Goal: Task Accomplishment & Management: Use online tool/utility

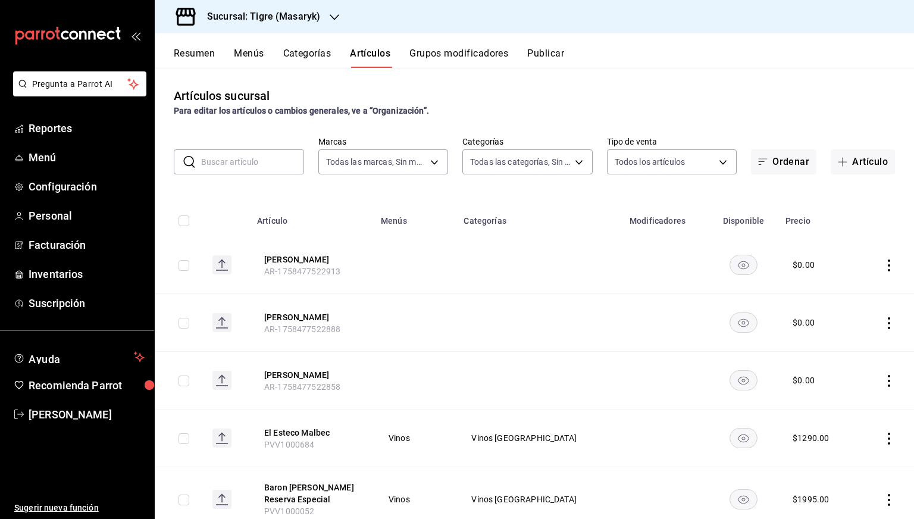
click at [295, 28] on div "Sucursal: Tigre (Masaryk)" at bounding box center [254, 16] width 180 height 33
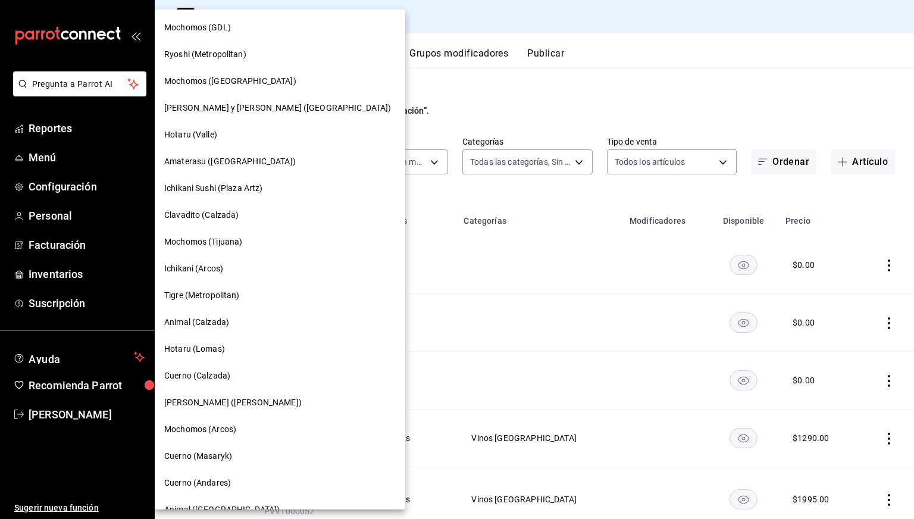
click at [210, 380] on span "Cuerno (Calzada)" at bounding box center [197, 376] width 66 height 12
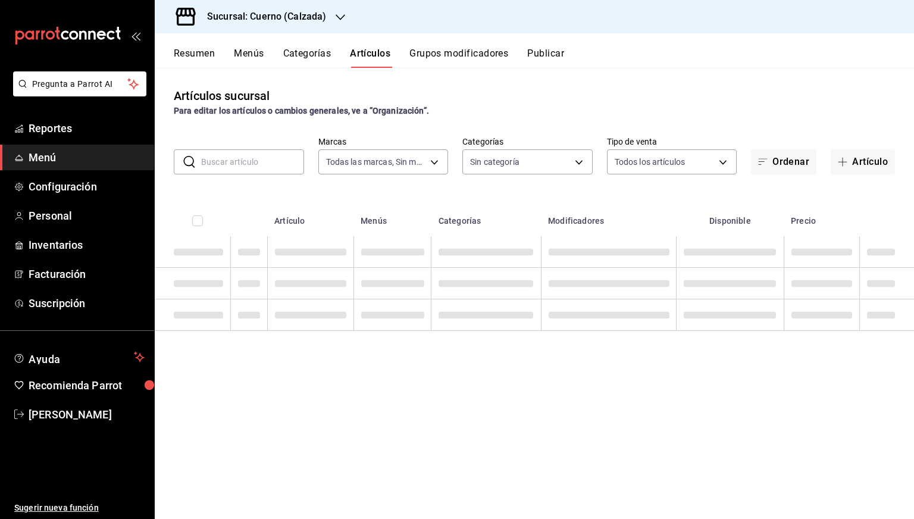
type input "b7ae777b-2dfc-42e0-9650-6cefdf37a424,c000f1c0-fb9f-4016-8e6a-f0d1e83e893d"
type input "fcad426d-22b8-4bc7-85b2-27ee6775f3f6,560d4c35-d9fc-4089-91ff-402d238ea400,30284…"
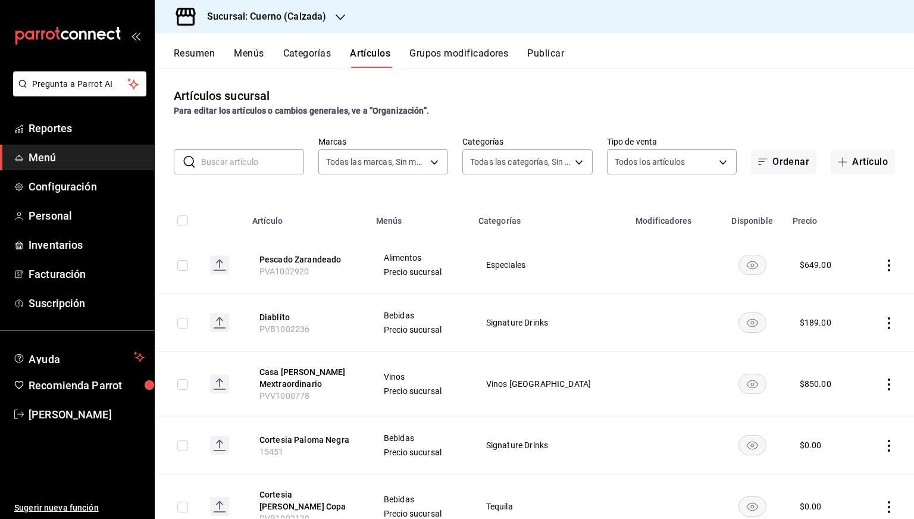
click at [255, 161] on input "text" at bounding box center [252, 162] width 103 height 24
paste input "689 The Hype"
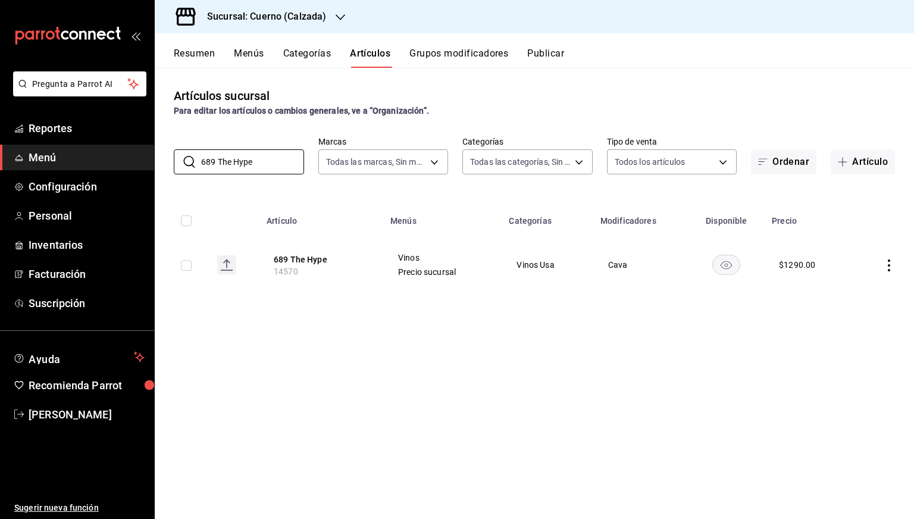
type input "689 The Hype"
click at [186, 267] on input "checkbox" at bounding box center [186, 265] width 11 height 11
checkbox input "true"
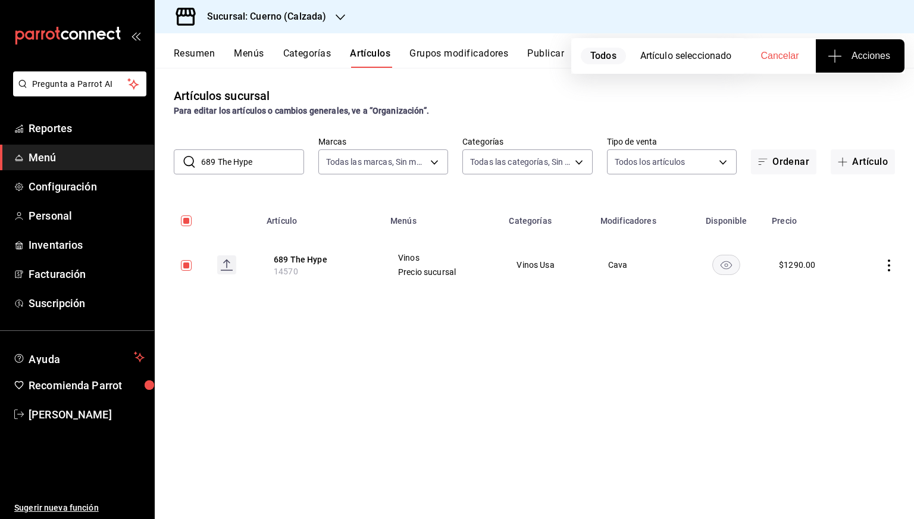
click at [830, 55] on icon "button" at bounding box center [835, 56] width 14 height 14
click at [837, 92] on span "Agregar tipo" at bounding box center [860, 93] width 70 height 12
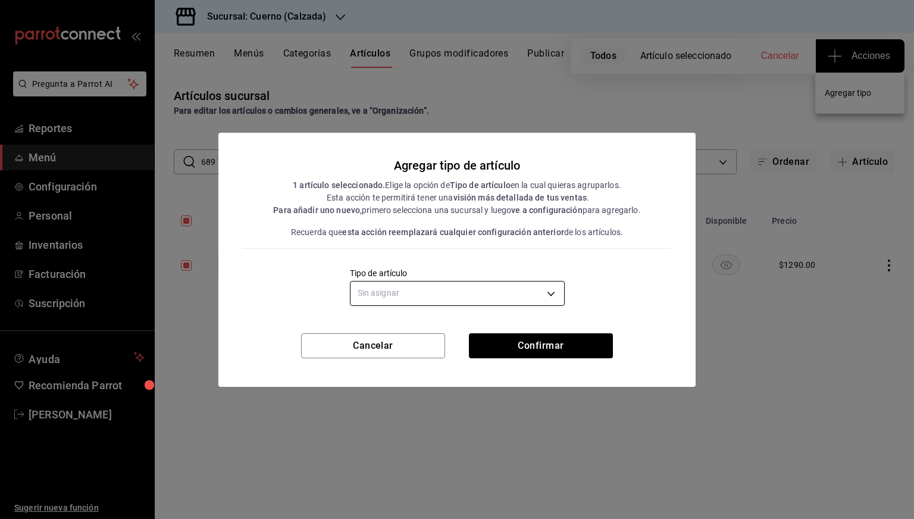
click at [534, 301] on body "Pregunta a Parrot AI Reportes Menú Configuración Personal Inventarios Facturaci…" at bounding box center [457, 259] width 914 height 519
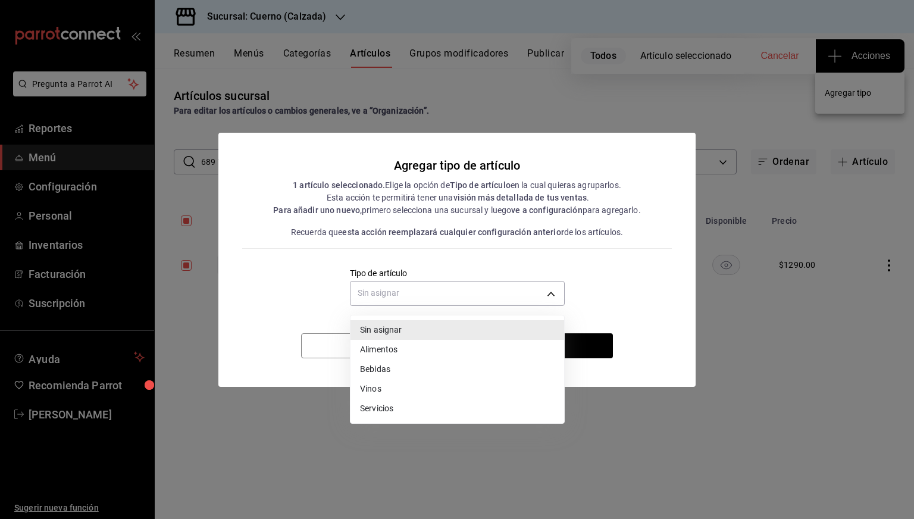
click at [378, 387] on li "Vinos" at bounding box center [458, 389] width 214 height 20
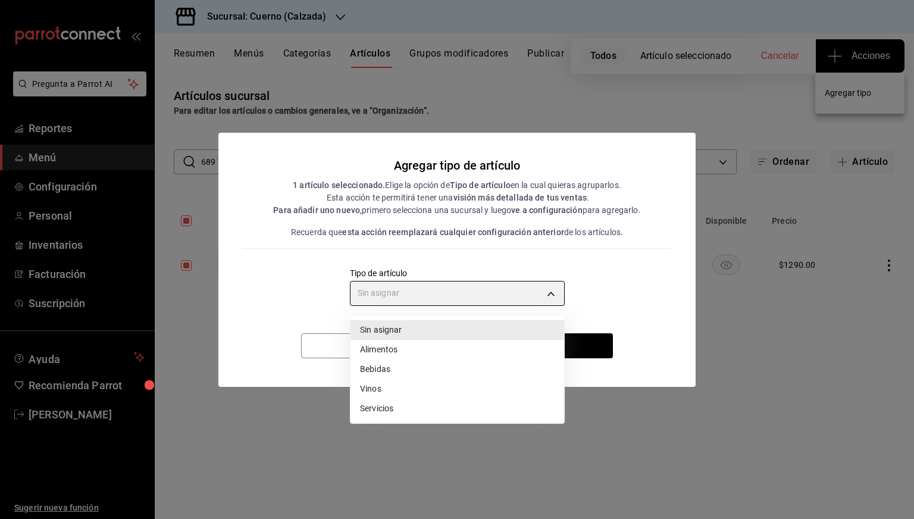
type input "e1bdedcf-fa1f-443e-b5b9-5cb10ad40228"
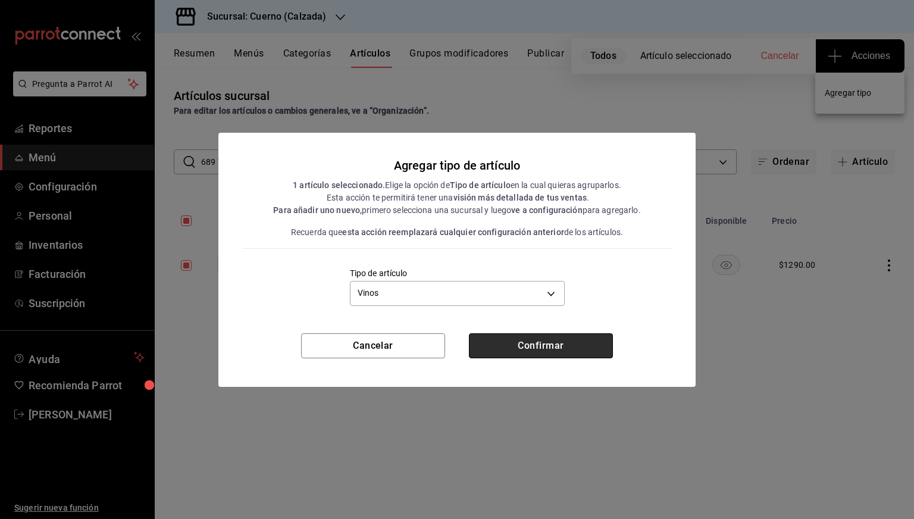
click at [526, 334] on button "Confirmar" at bounding box center [541, 345] width 144 height 25
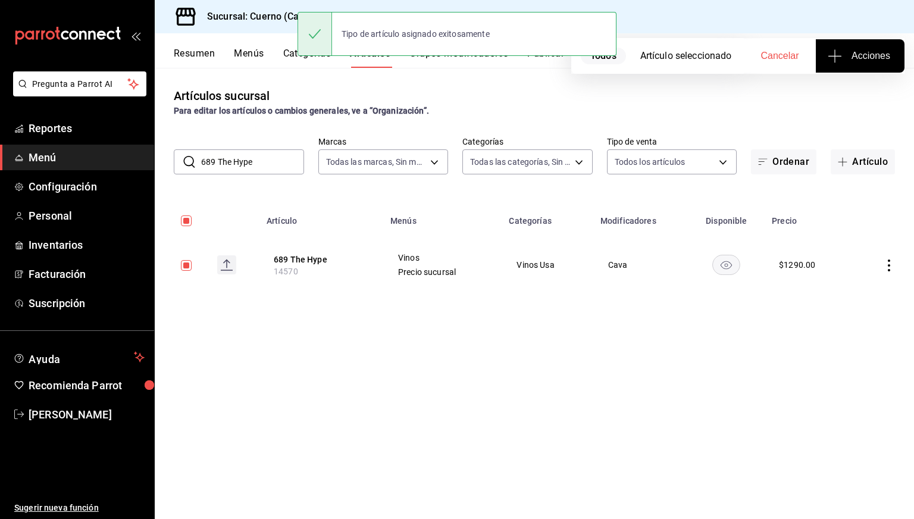
click at [185, 224] on input "checkbox" at bounding box center [186, 220] width 11 height 11
checkbox input "false"
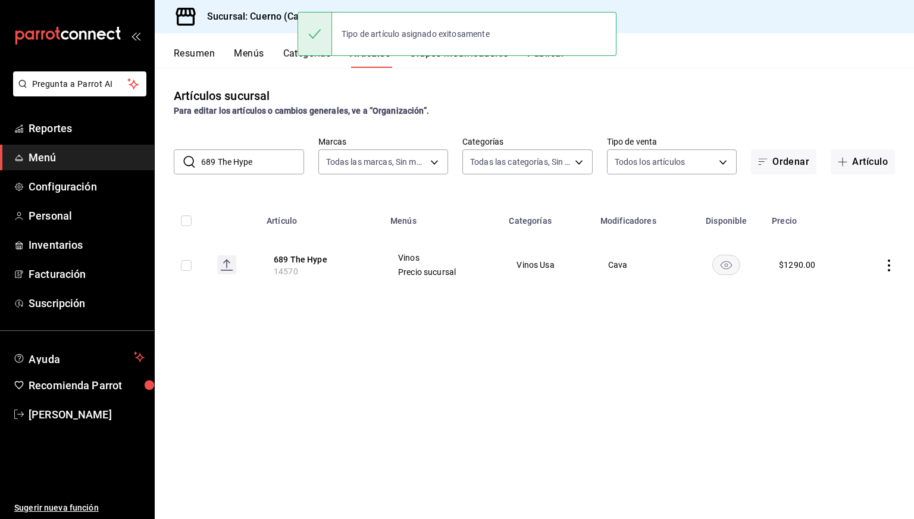
click at [185, 224] on input "checkbox" at bounding box center [186, 220] width 11 height 11
checkbox input "true"
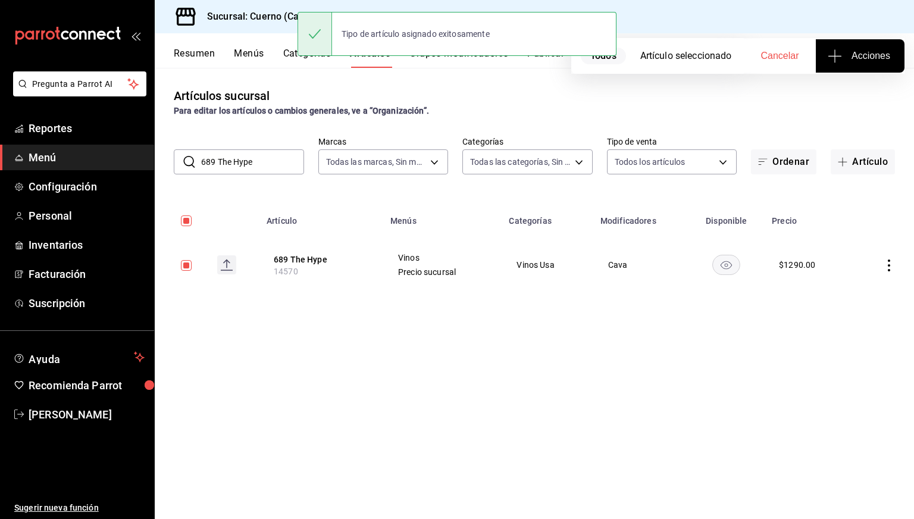
click at [185, 224] on input "checkbox" at bounding box center [186, 220] width 11 height 11
checkbox input "false"
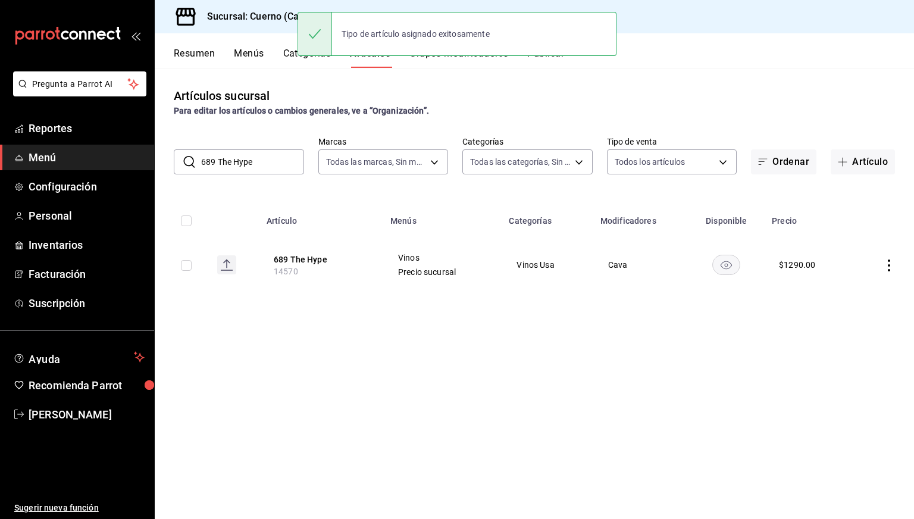
click at [226, 207] on th at bounding box center [234, 217] width 52 height 38
